Goal: Find specific page/section: Find specific page/section

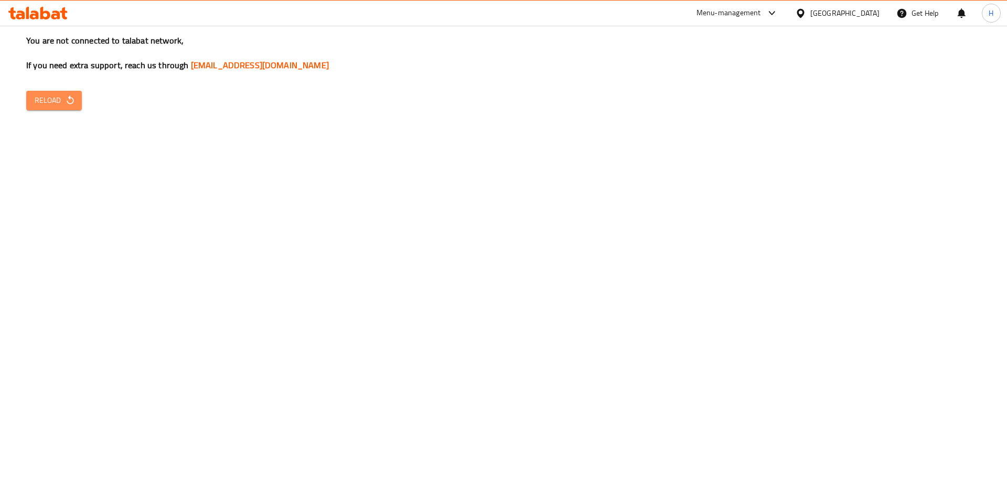
click at [35, 98] on span "Reload" at bounding box center [54, 100] width 39 height 13
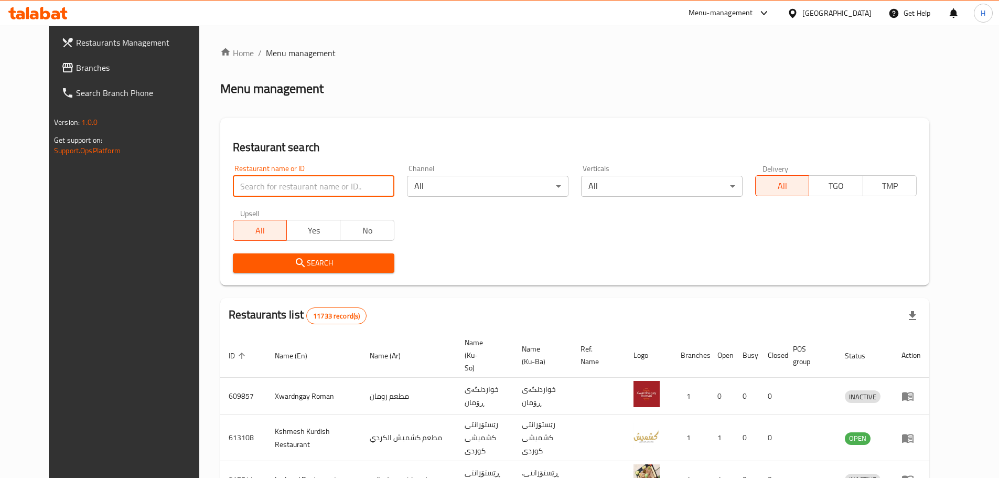
click at [245, 182] on input "search" at bounding box center [314, 186] width 162 height 21
paste input "669528"
type input "669528"
click button "Search" at bounding box center [314, 262] width 162 height 19
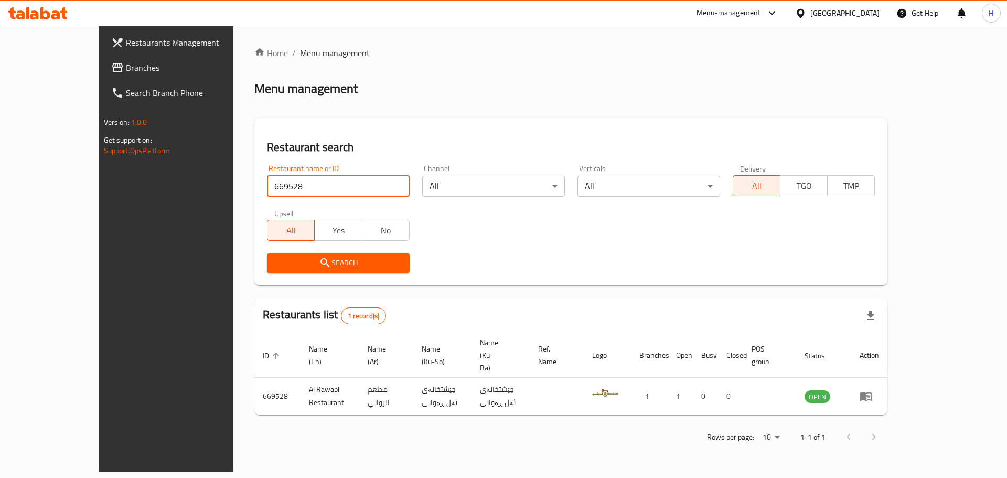
click at [300, 57] on span "Menu management" at bounding box center [335, 53] width 70 height 13
click at [254, 55] on link "Home" at bounding box center [271, 53] width 34 height 13
